Goal: Find specific page/section: Find specific page/section

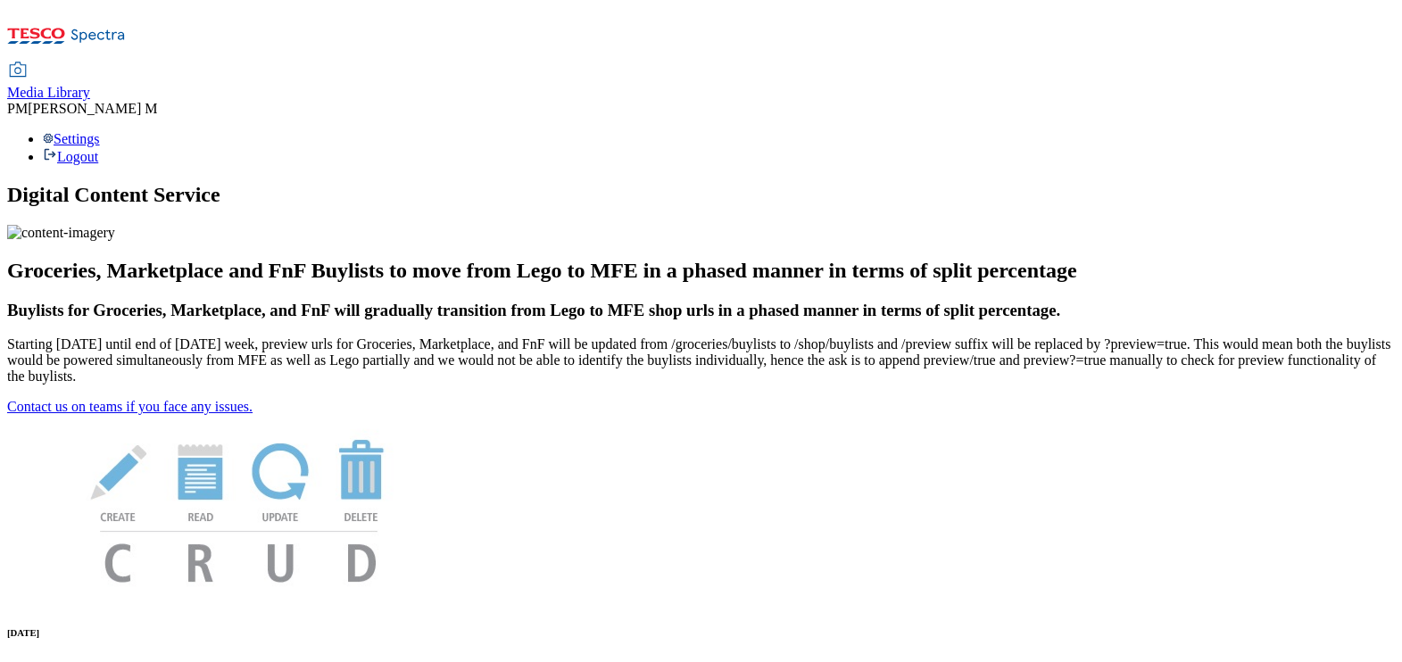
click at [90, 85] on span "Media Library" at bounding box center [48, 92] width 83 height 15
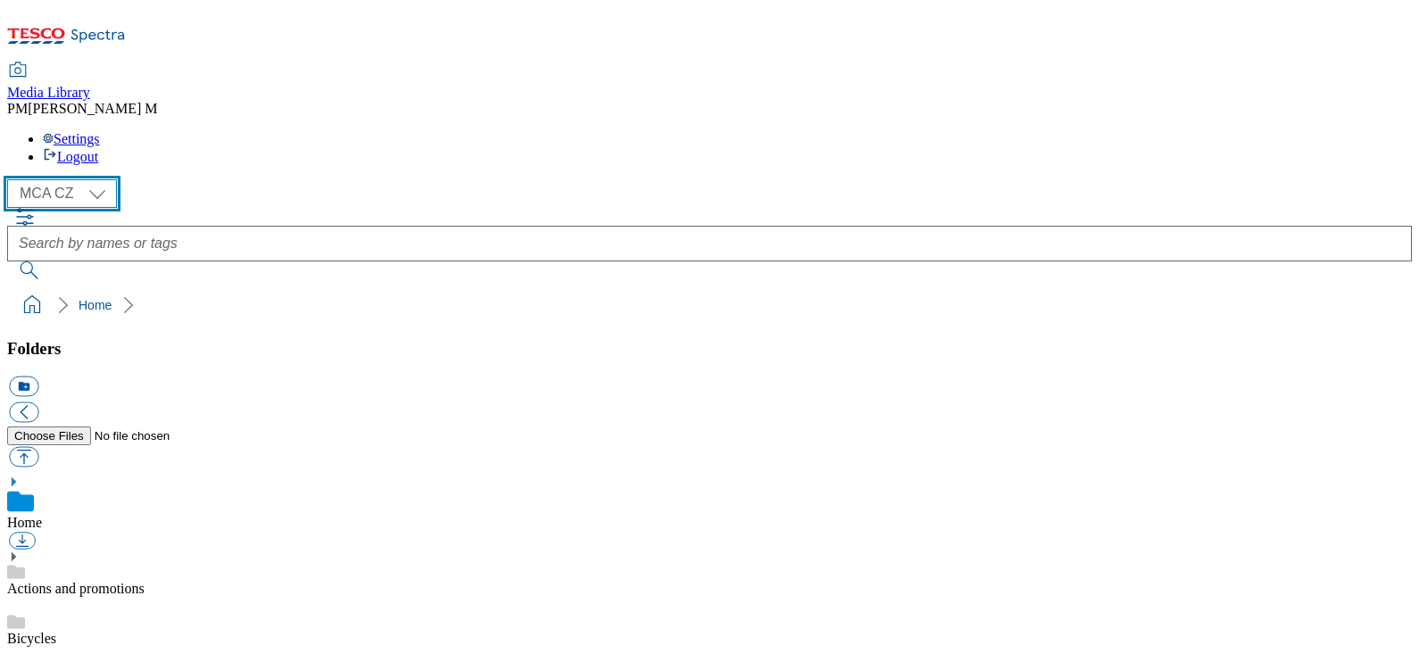
click at [64, 179] on select "MCA CZ MCA HU MCA SK" at bounding box center [62, 193] width 110 height 29
select select "flare-mca-hu"
click at [12, 179] on select "MCA CZ MCA HU MCA SK" at bounding box center [62, 193] width 110 height 29
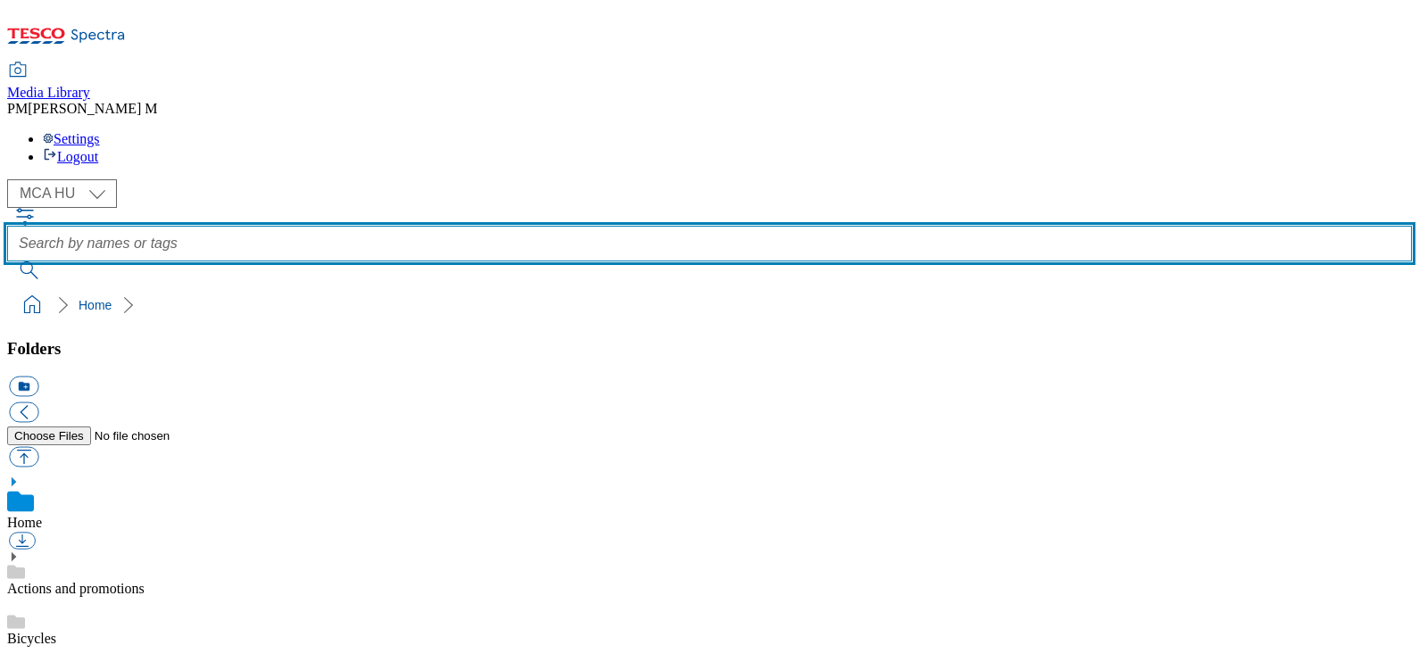
click at [734, 226] on input "text" at bounding box center [709, 244] width 1405 height 36
type input "CB4"
click at [7, 262] on button "submit" at bounding box center [30, 271] width 46 height 18
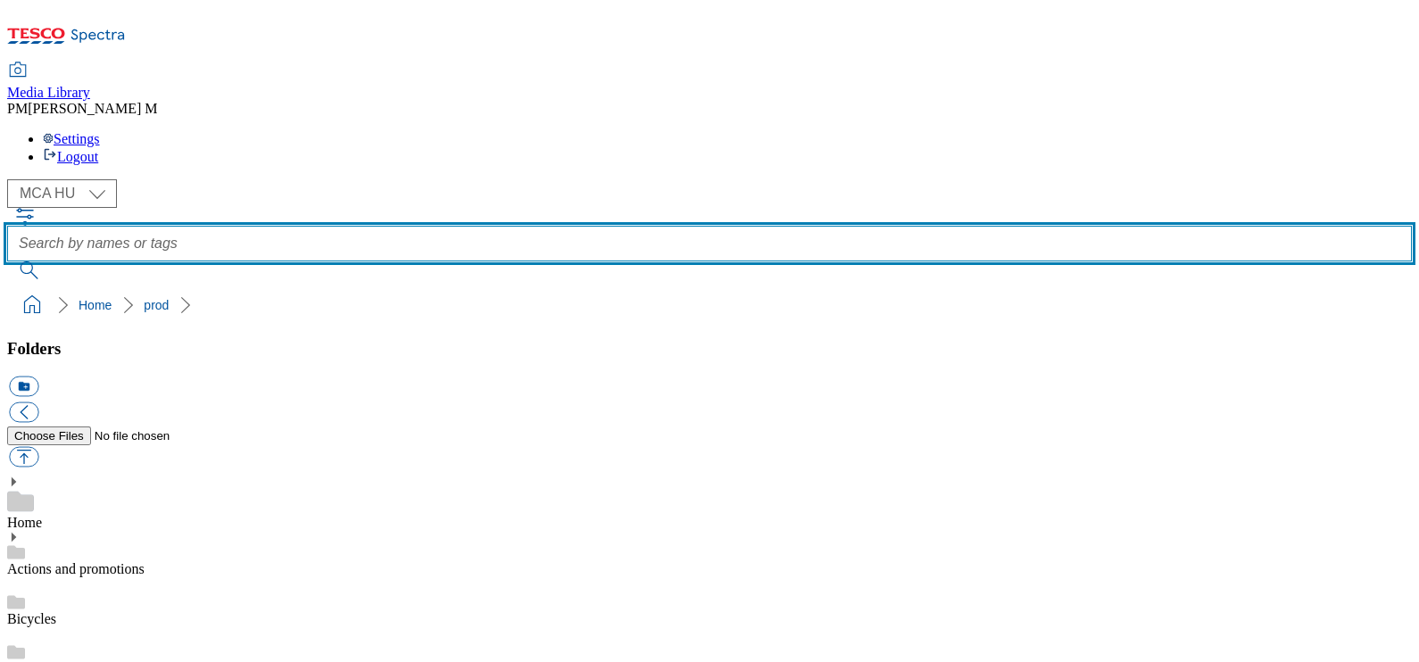
click at [577, 226] on input "text" at bounding box center [709, 244] width 1405 height 36
type input "CB4"
click at [7, 262] on button "submit" at bounding box center [30, 271] width 46 height 18
